Goal: Task Accomplishment & Management: Manage account settings

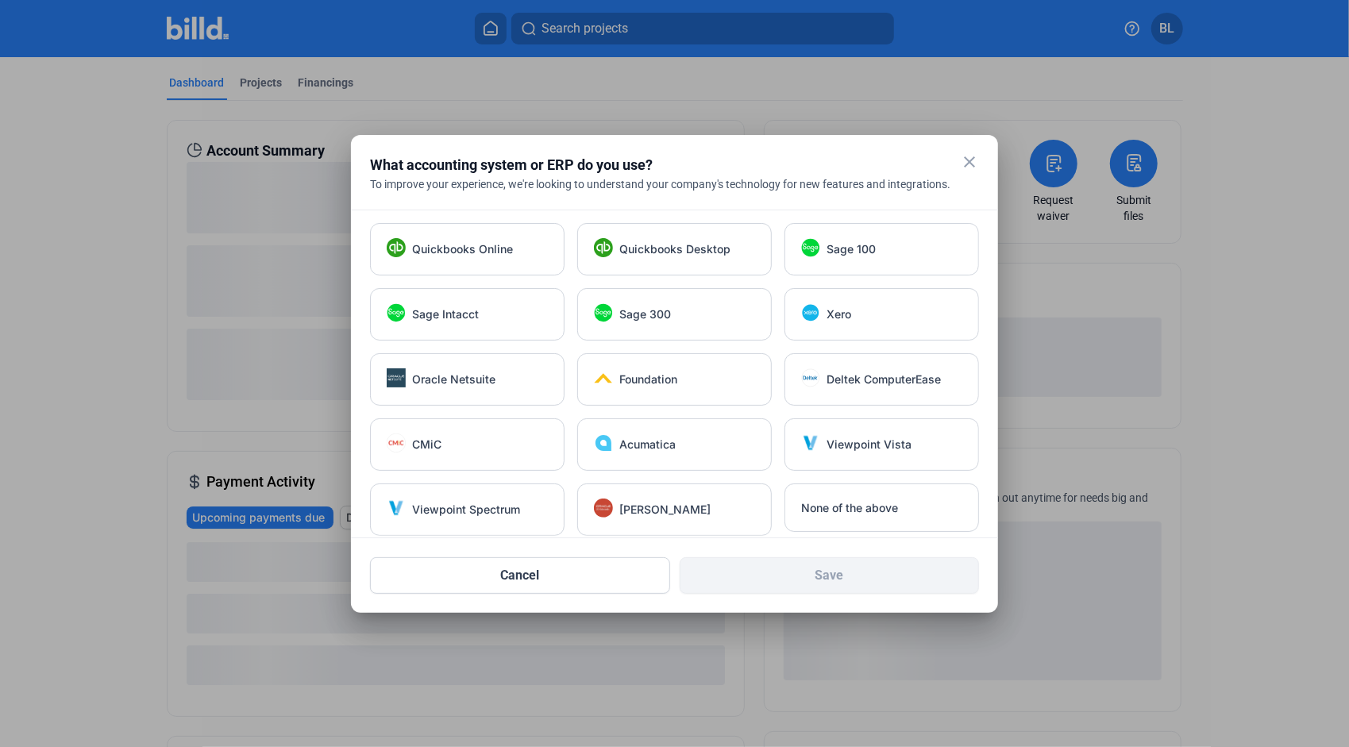
click at [971, 164] on mat-icon "close" at bounding box center [969, 161] width 19 height 19
